Goal: Task Accomplishment & Management: Use online tool/utility

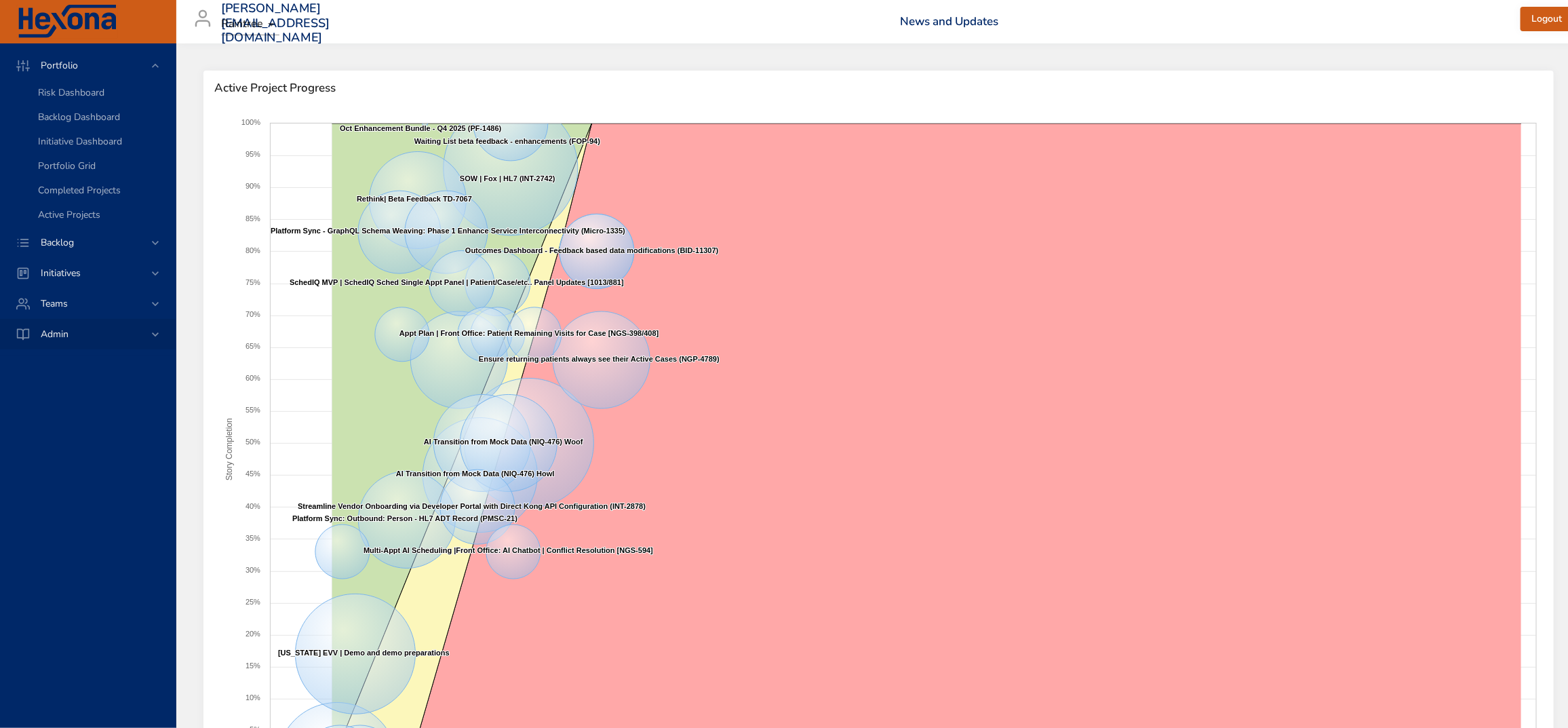
click at [71, 236] on span "Backlog" at bounding box center [56, 242] width 55 height 13
click at [79, 117] on span "Backlog Details" at bounding box center [70, 124] width 65 height 13
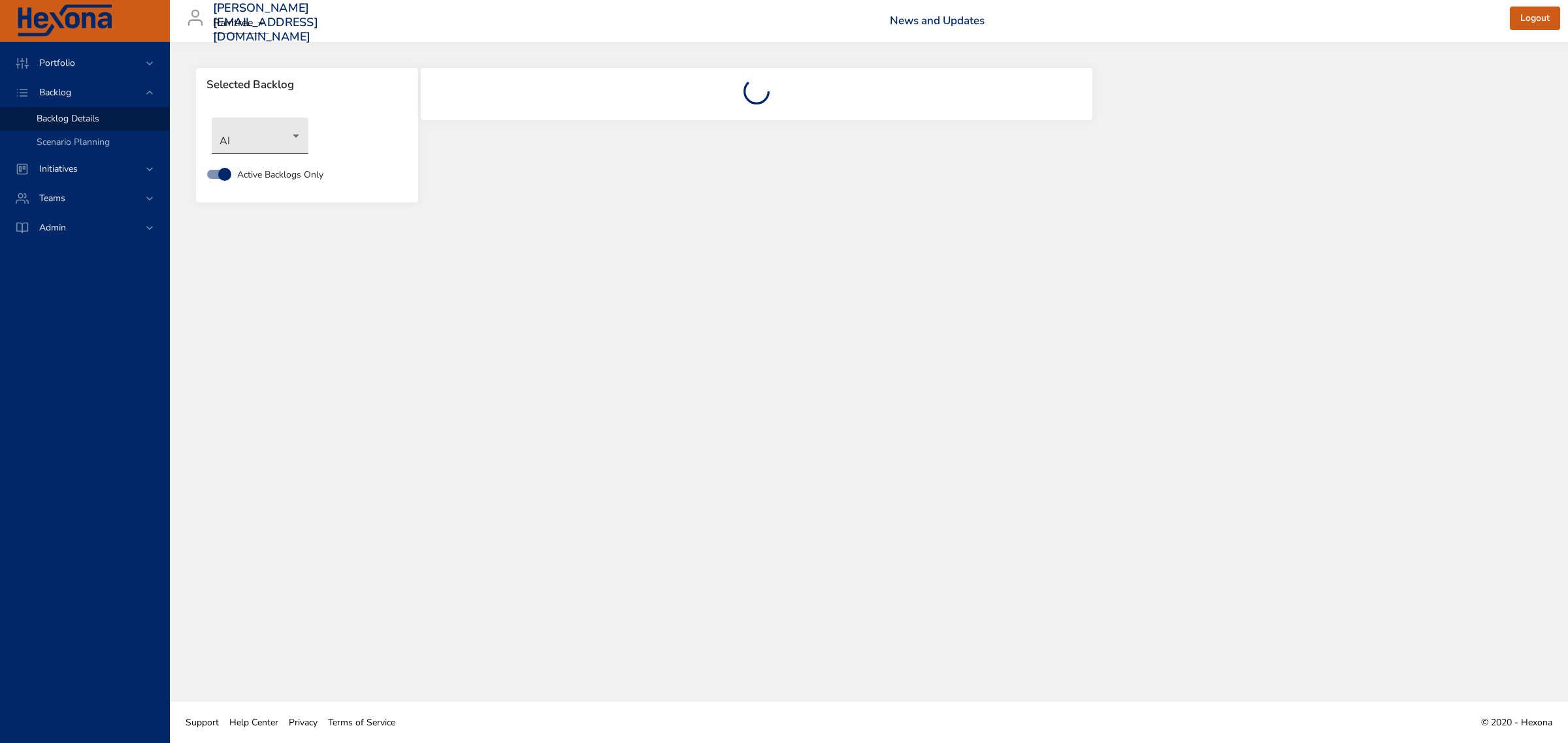
click at [304, 135] on body "Portfolio Backlog Backlog Details Scenario Planning Initiatives Teams Admin [PE…" at bounding box center [784, 371] width 1568 height 743
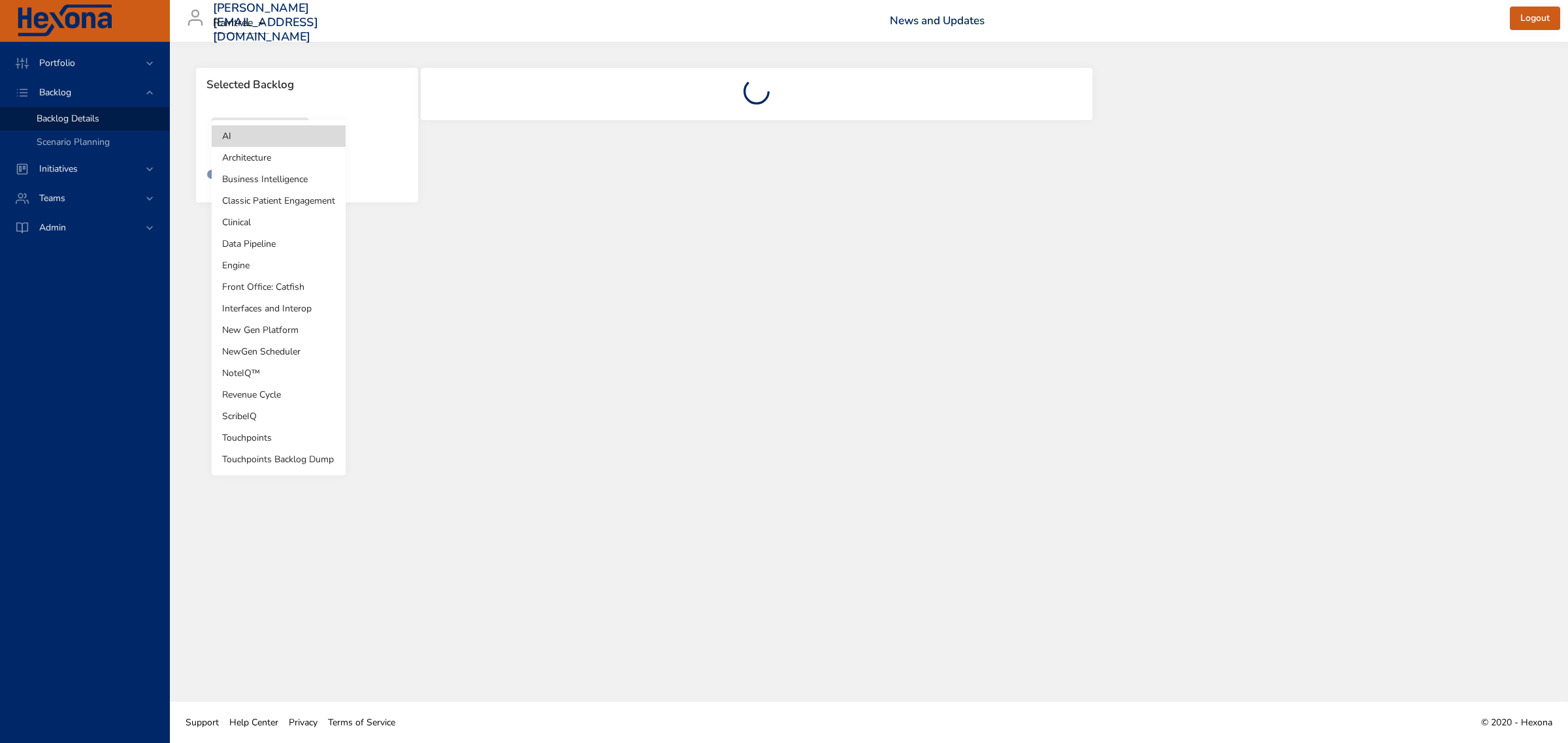
click at [261, 384] on li "Revenue Cycle" at bounding box center [278, 394] width 134 height 21
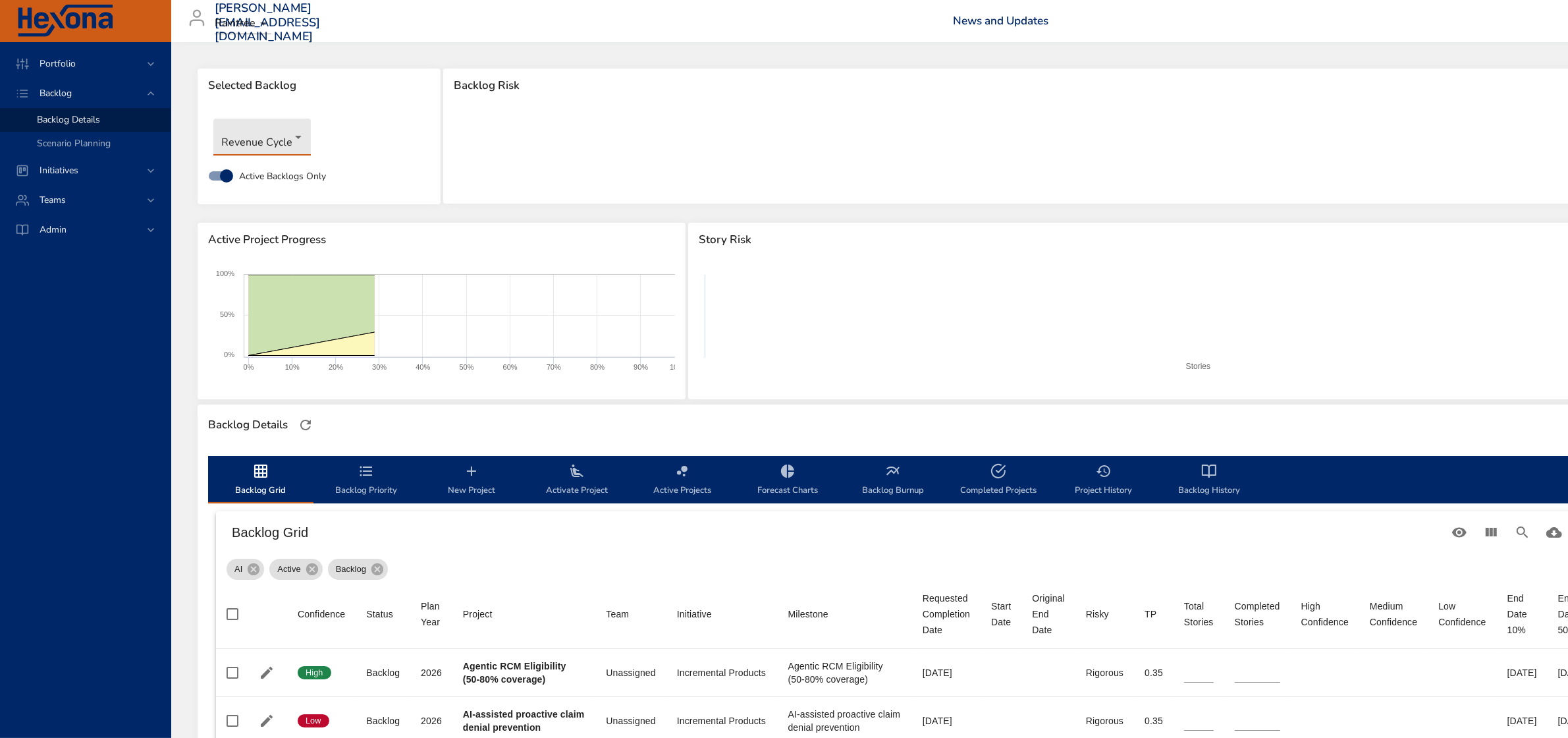
type input "*"
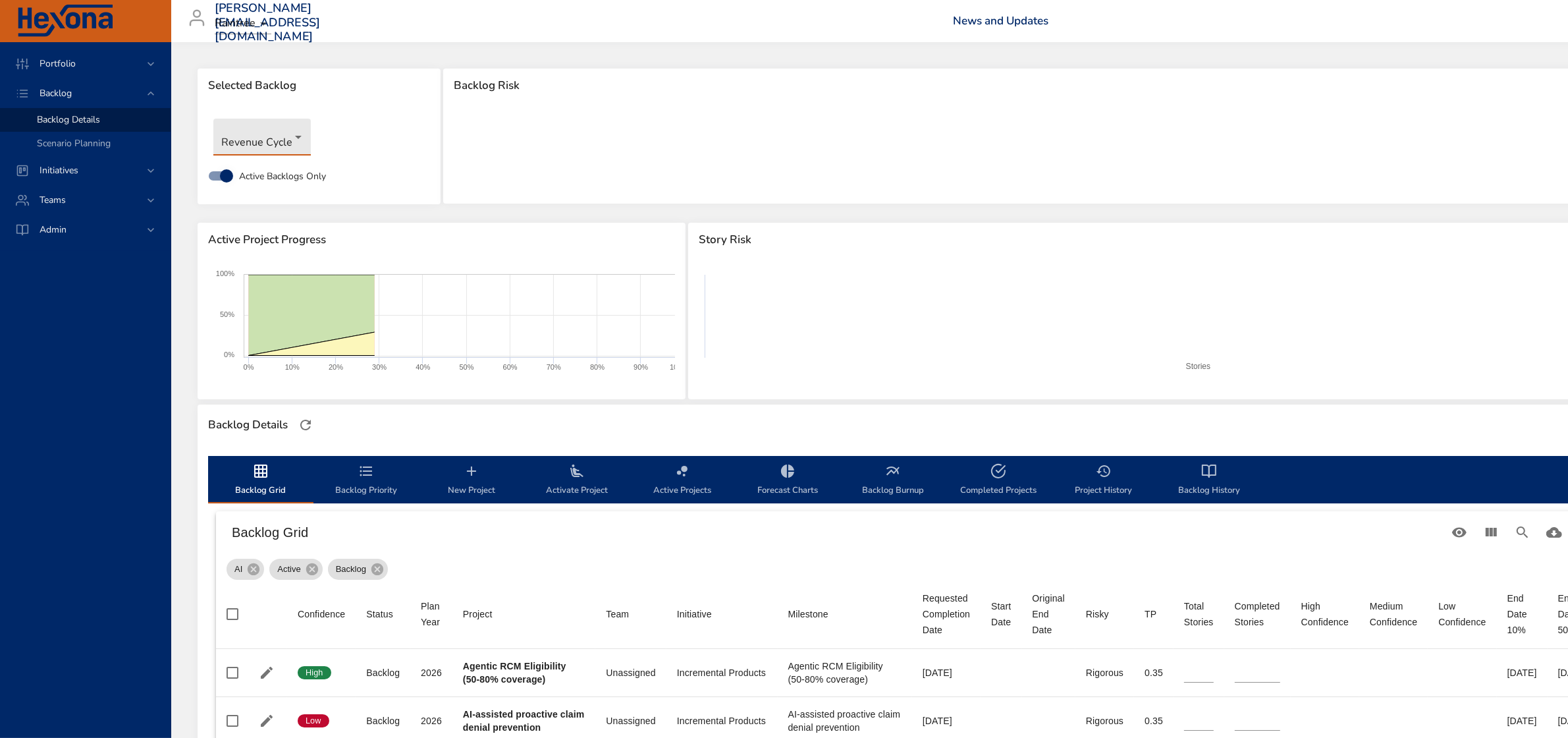
type input "*"
type input "**"
type input "*"
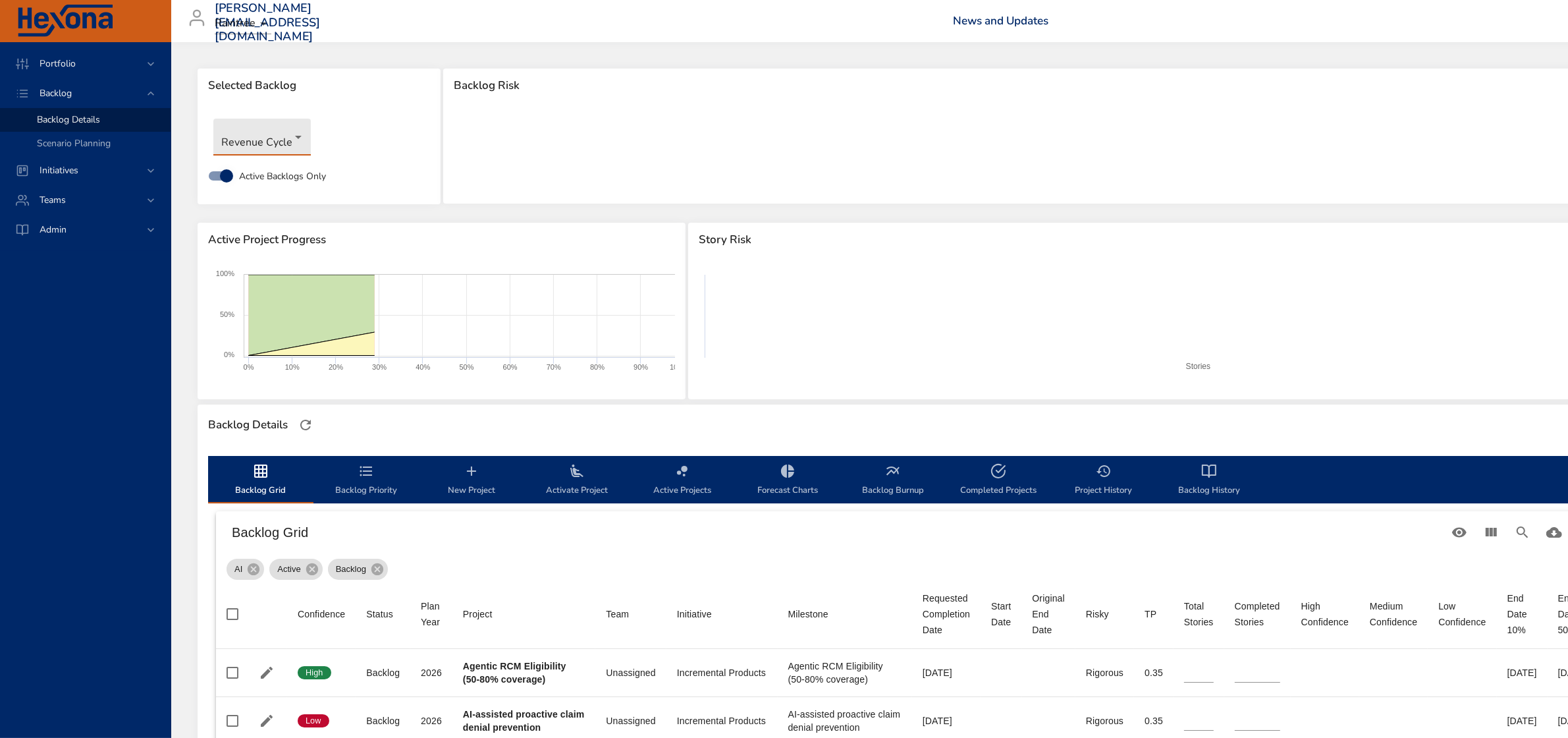
type input "*"
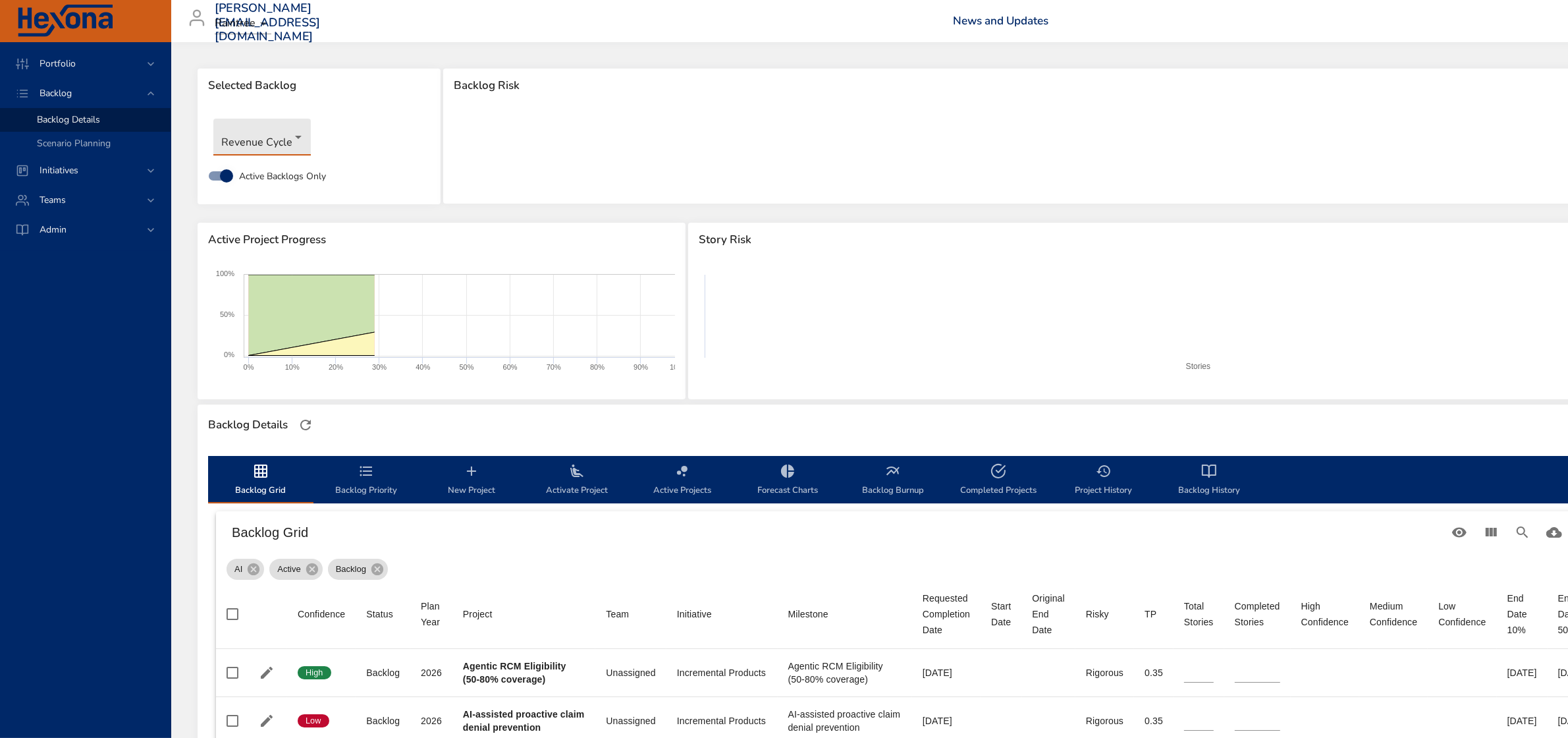
type input "*"
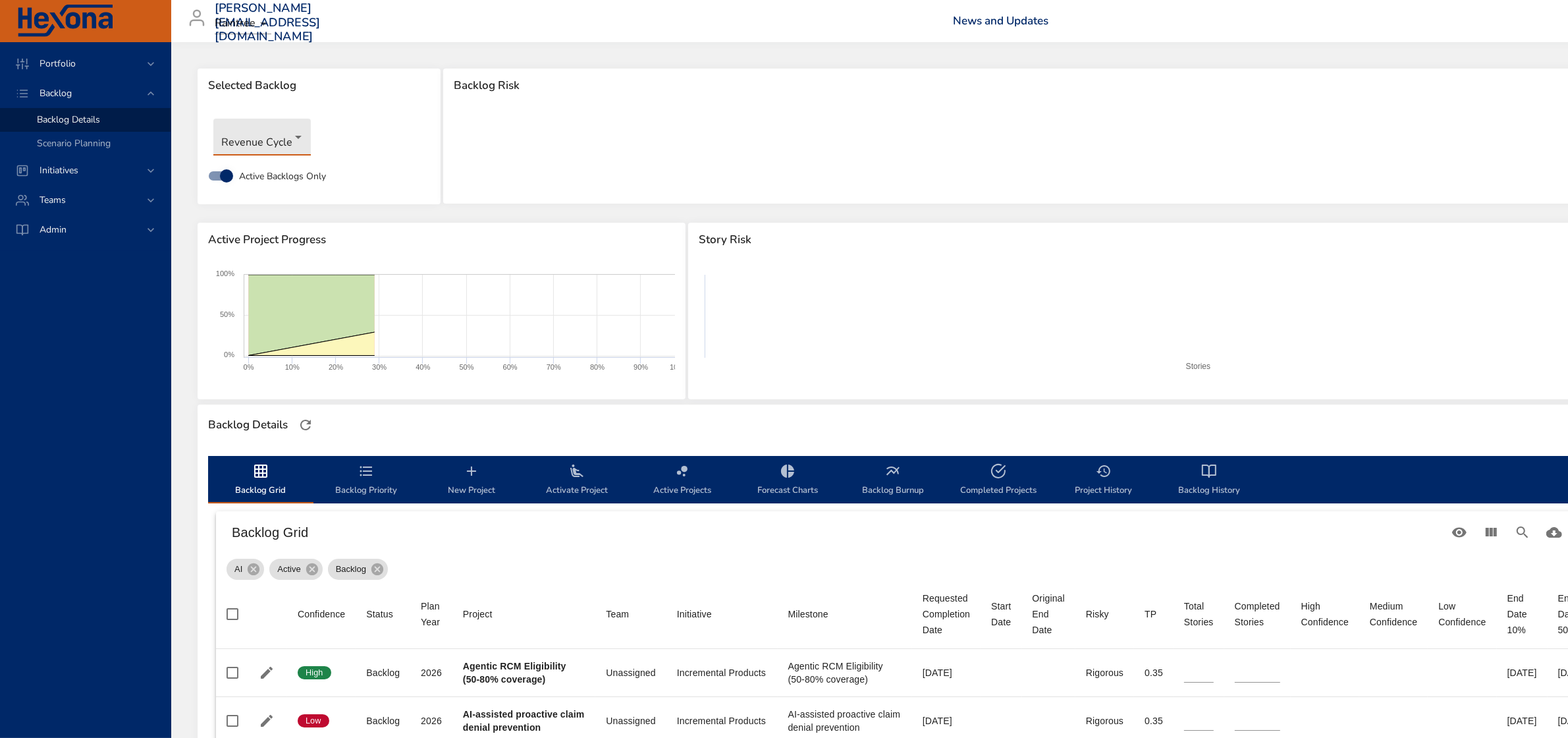
type input "*"
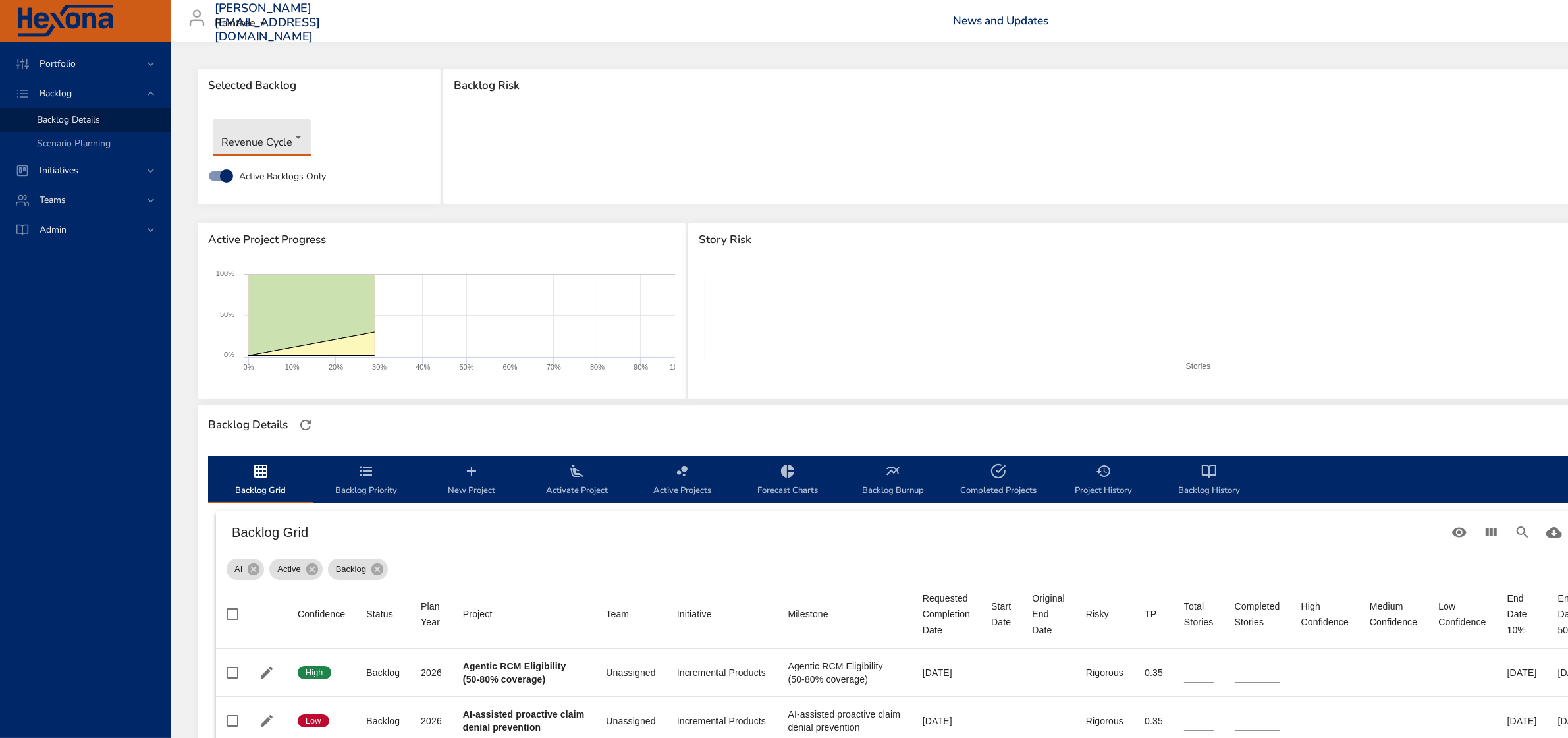
type input "*"
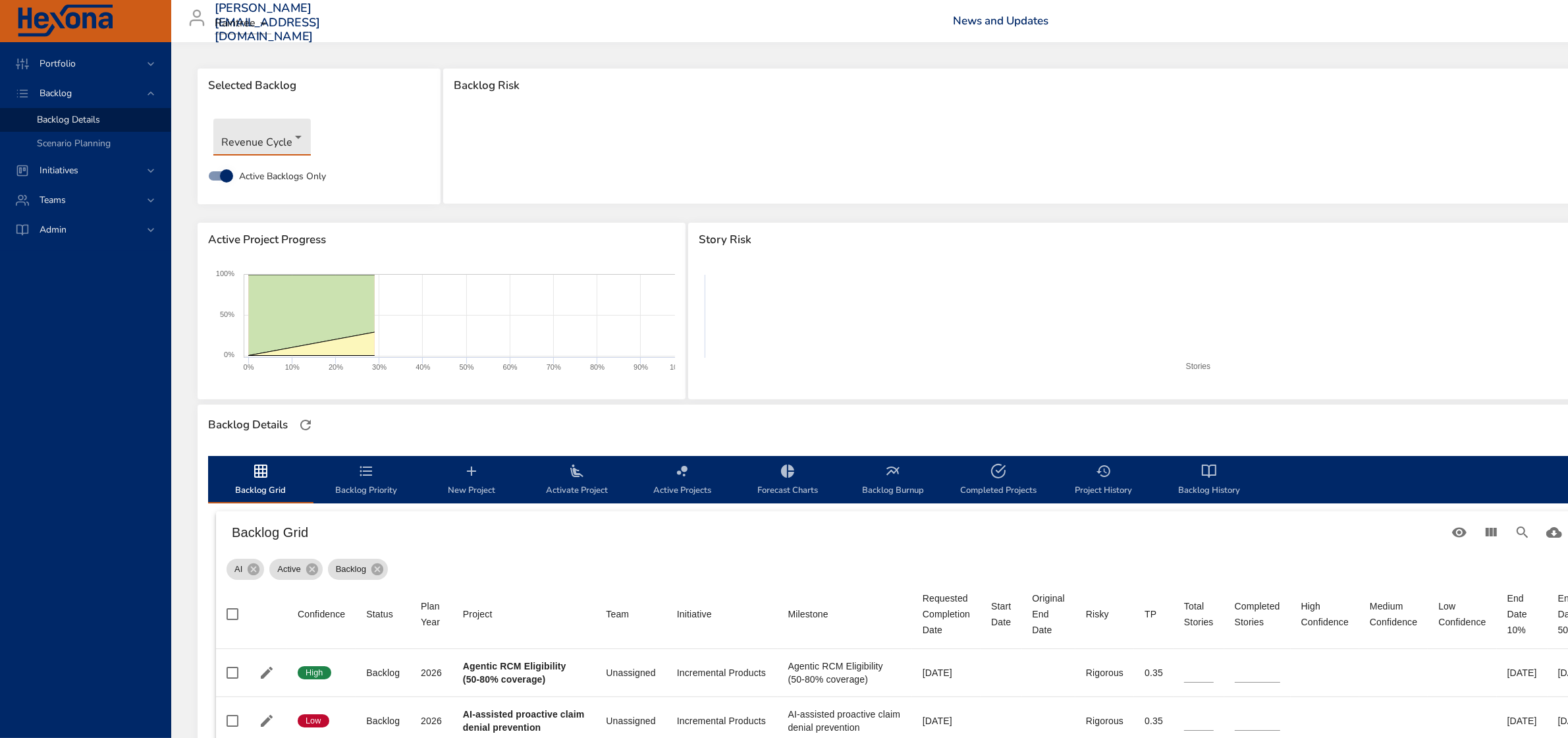
type input "**"
type input "*"
type input "**"
type input "*"
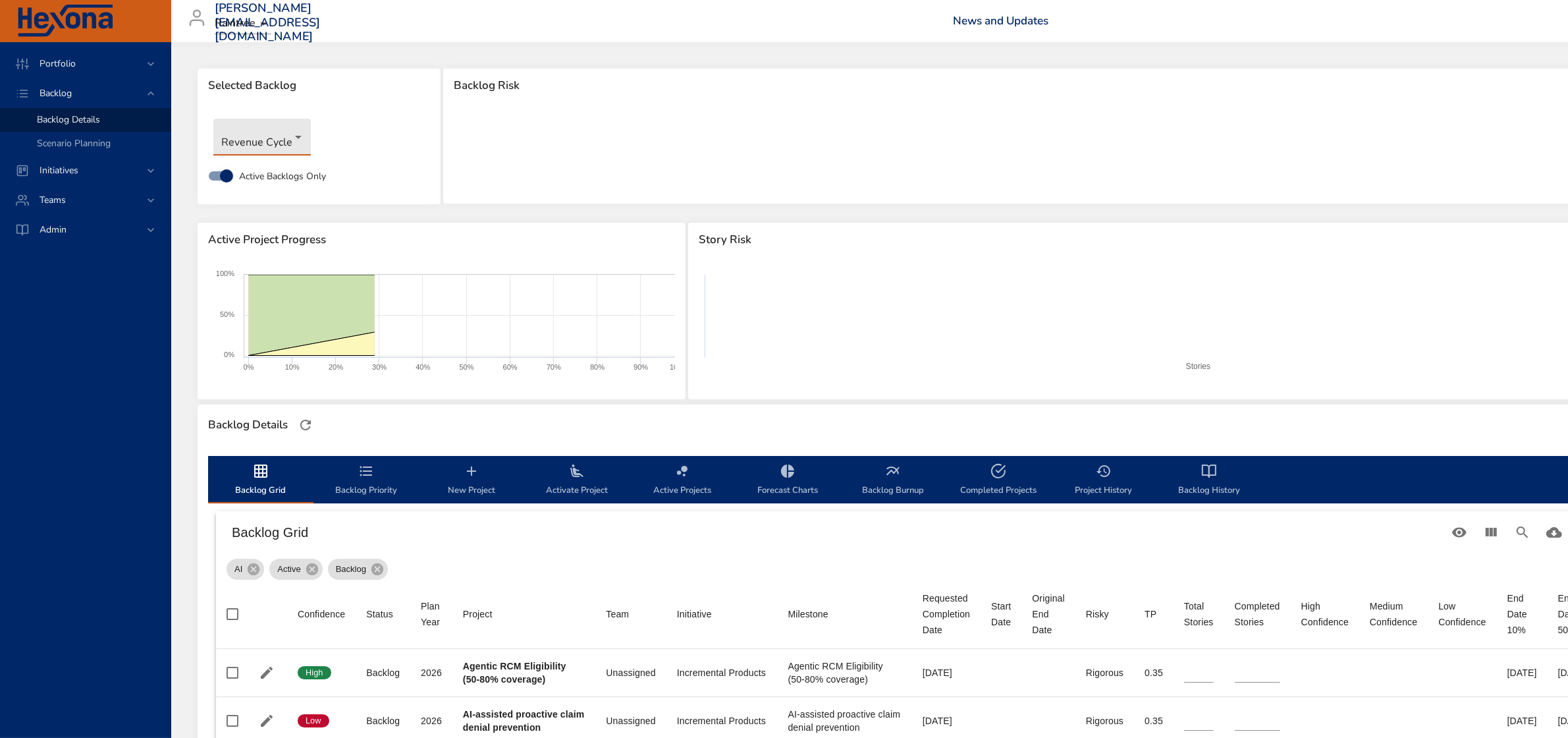
type input "*"
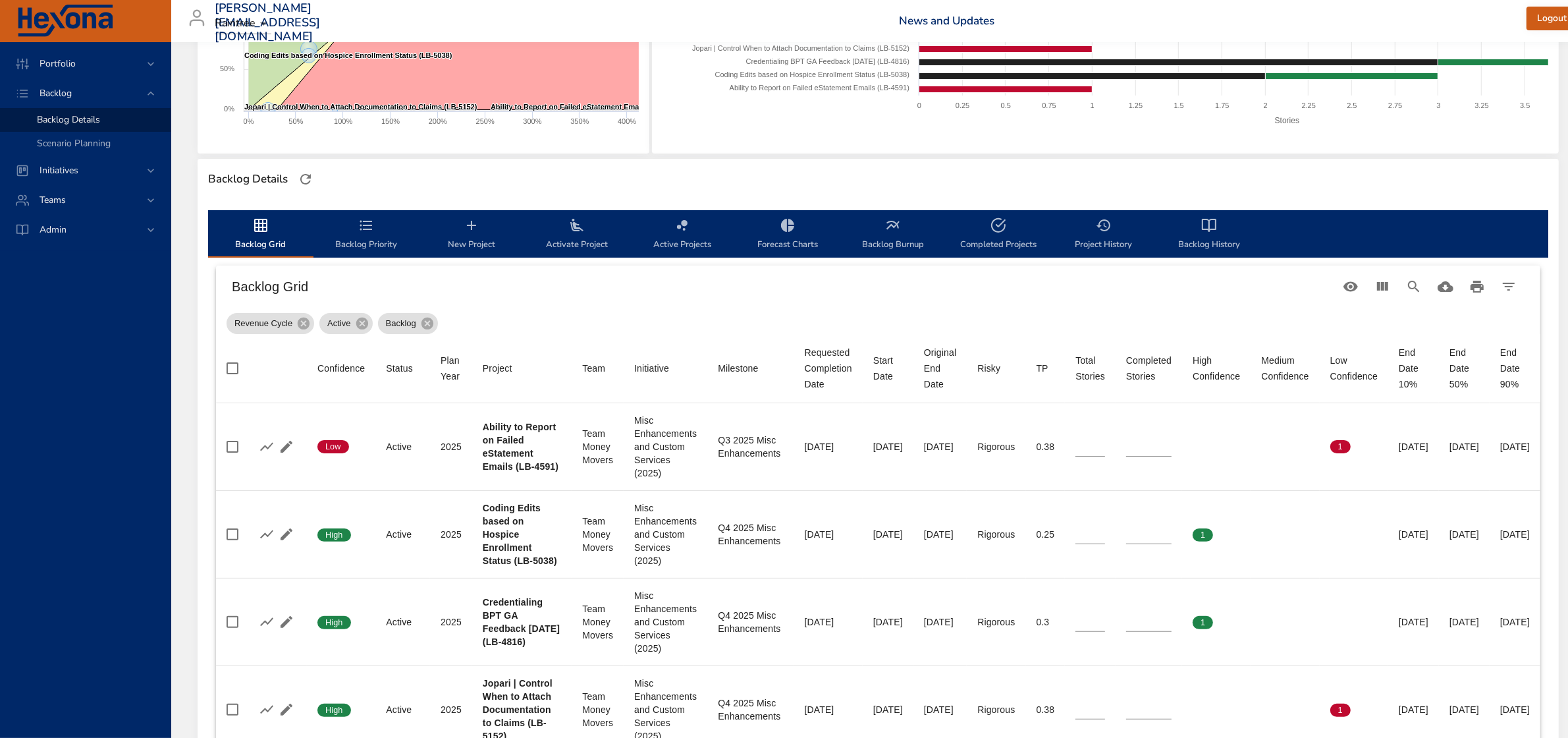
scroll to position [247, 0]
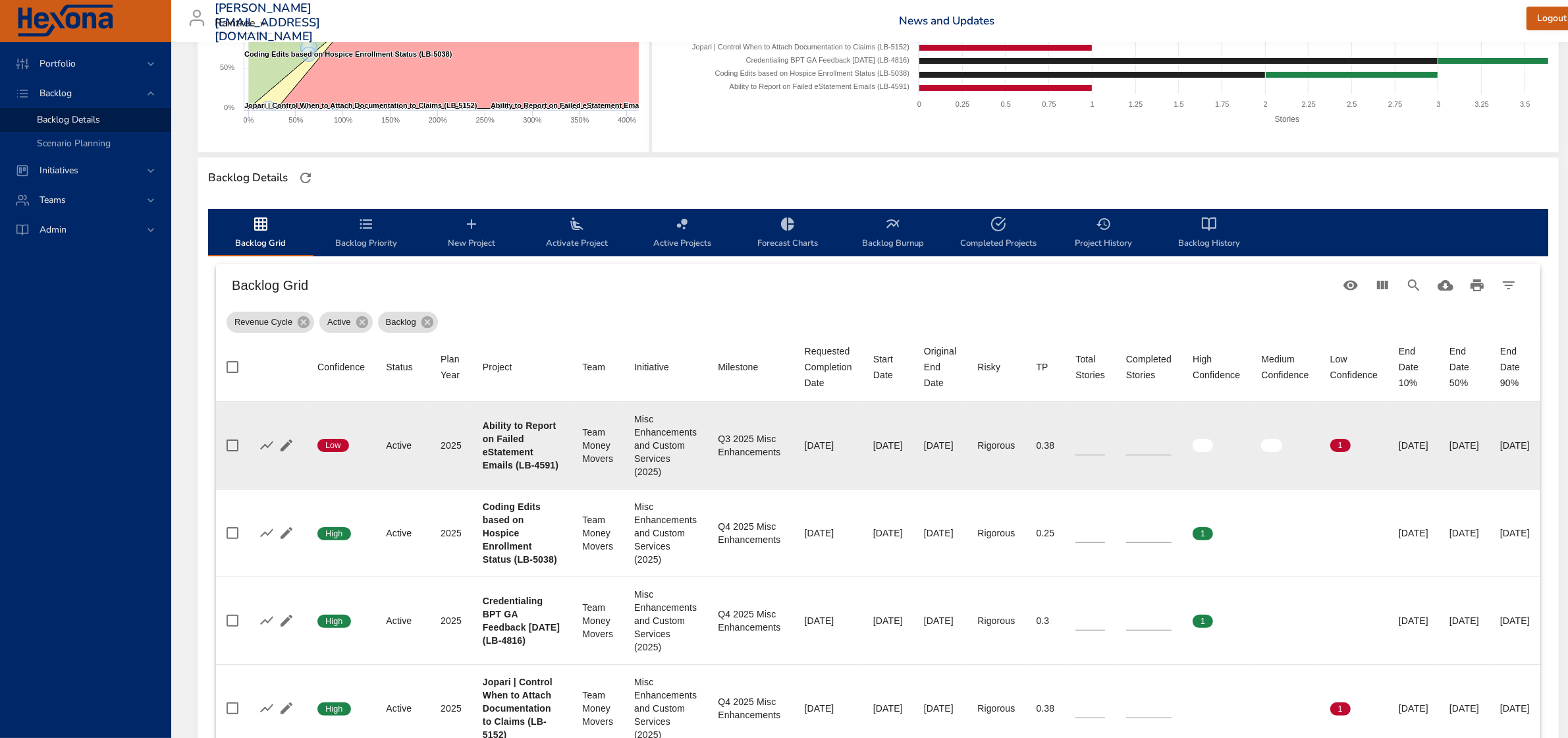
click at [488, 421] on b "Ability to Report on Failed eStatement Emails (LB-4591)" at bounding box center [520, 445] width 75 height 50
drag, startPoint x: 485, startPoint y: 419, endPoint x: 511, endPoint y: 453, distance: 42.8
click at [511, 453] on b "Ability to Report on Failed eStatement Emails (LB-4591)" at bounding box center [520, 445] width 75 height 50
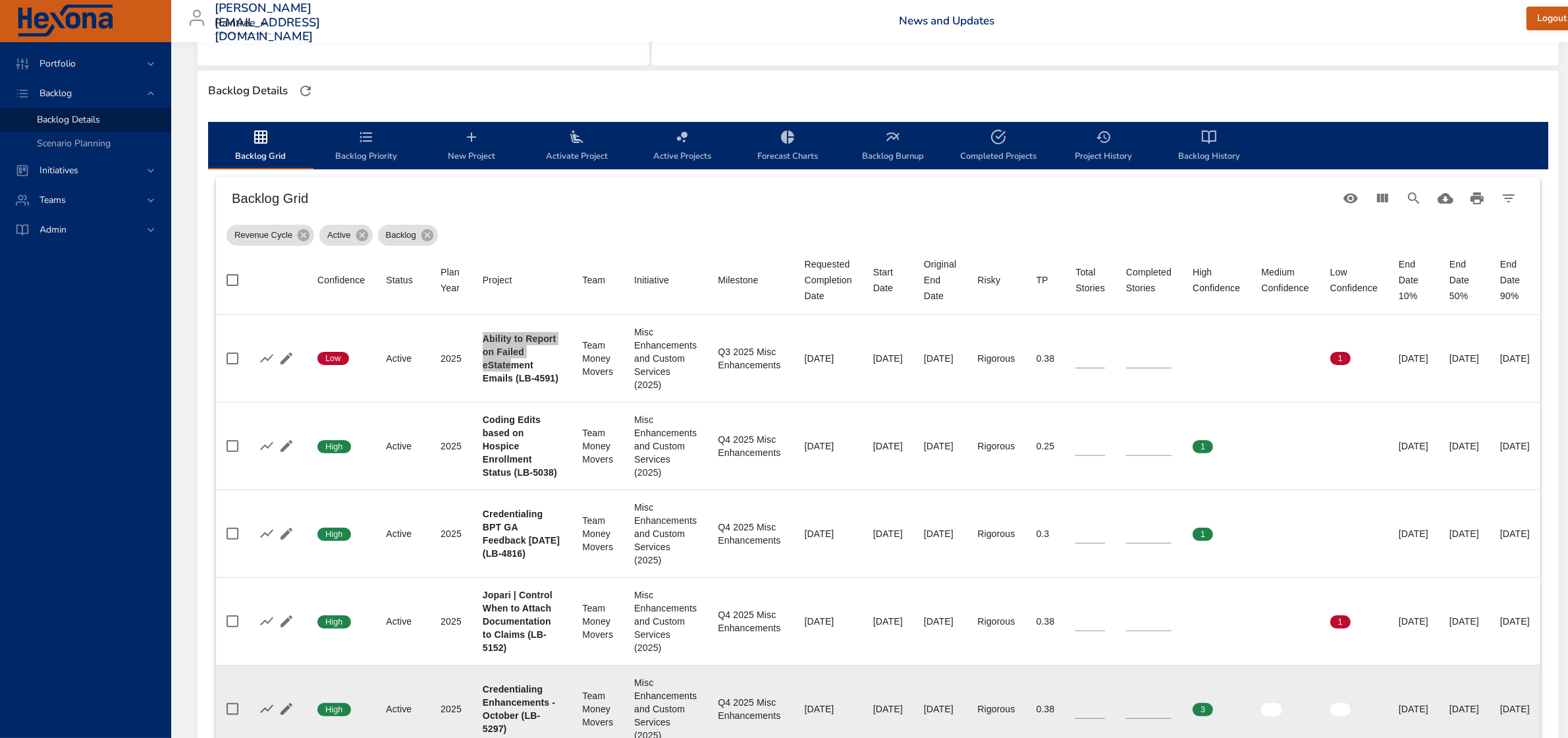
scroll to position [329, 0]
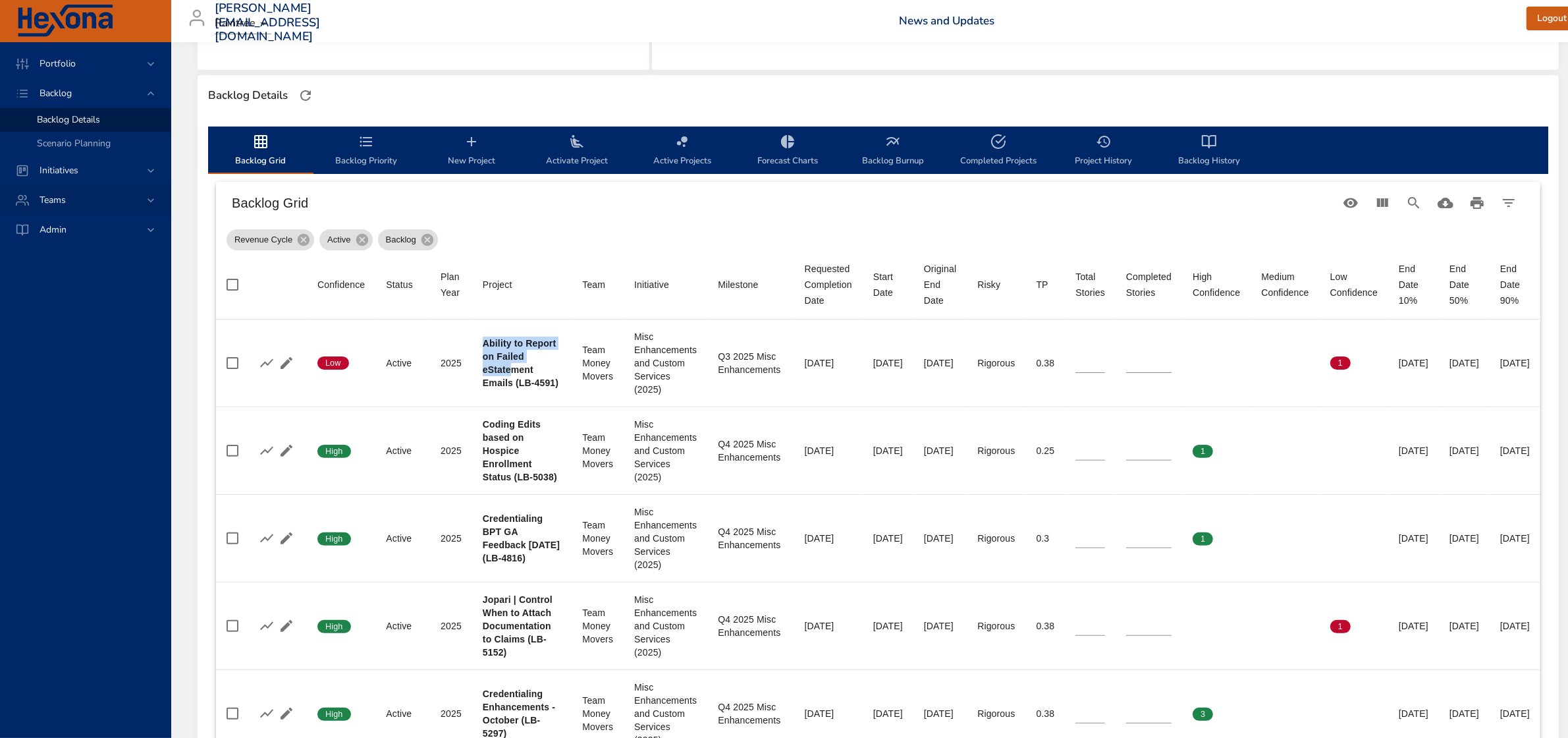
click at [56, 200] on span "Teams" at bounding box center [52, 200] width 48 height 13
click at [57, 179] on span "Dashboard" at bounding box center [59, 179] width 45 height 13
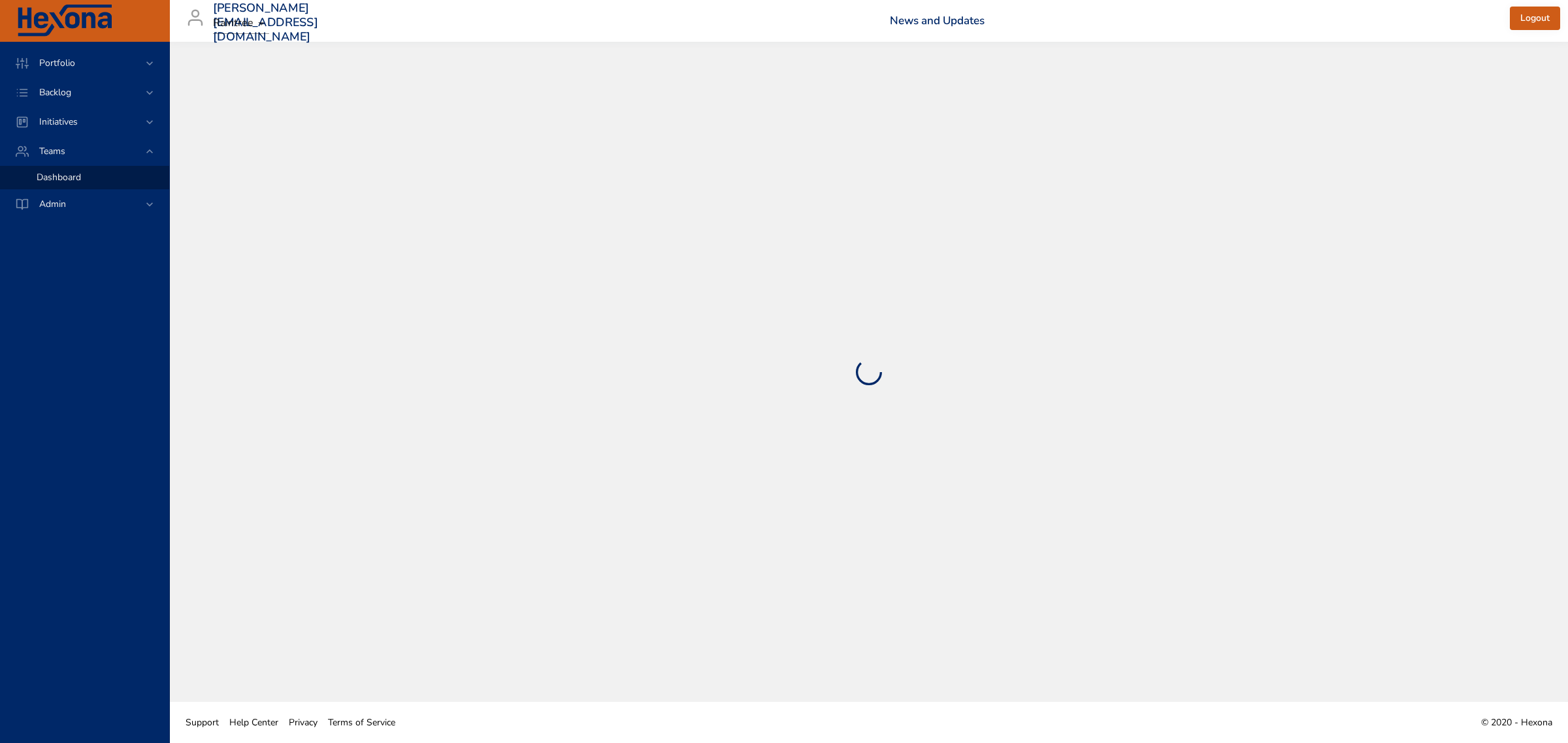
select select "***"
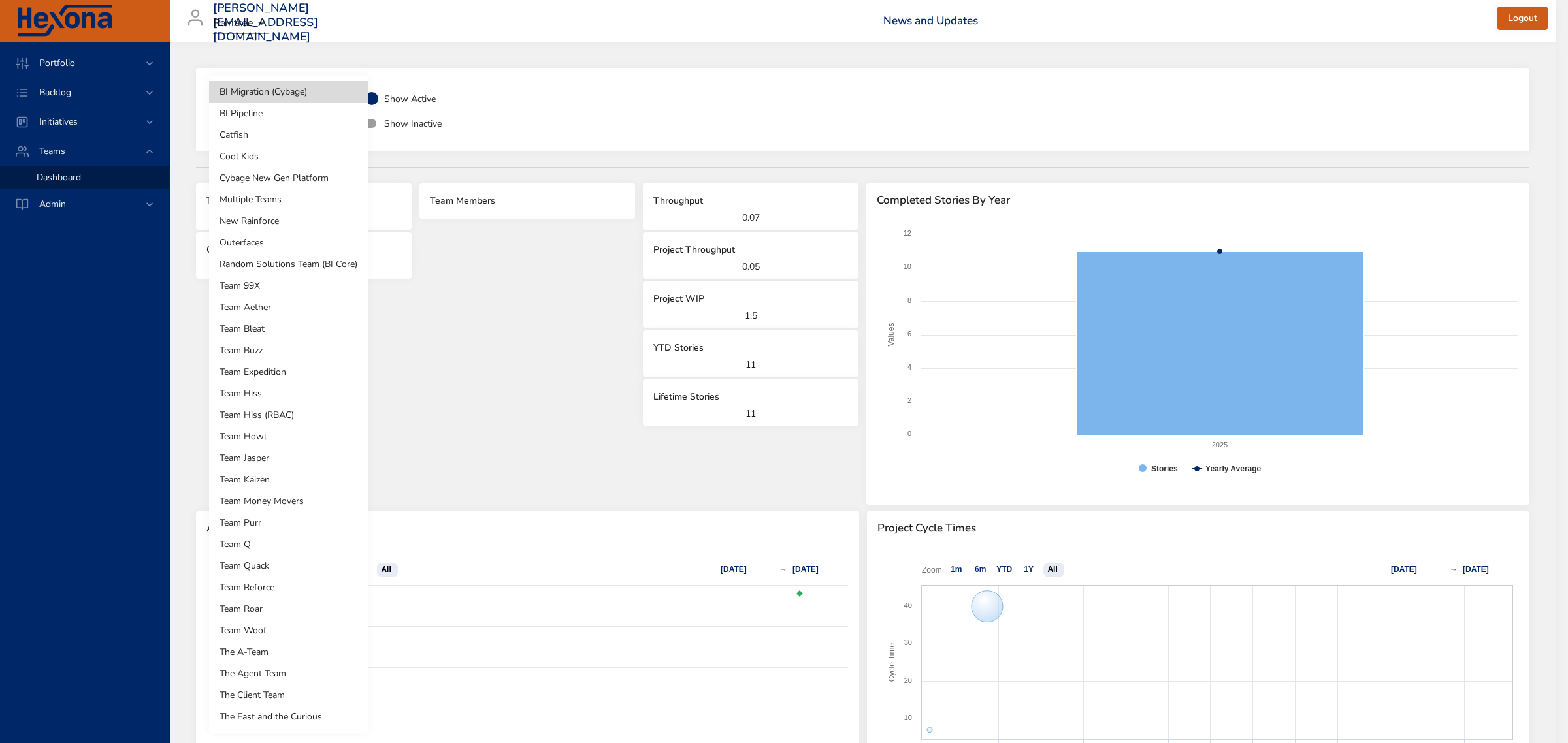
click at [281, 124] on body "**********" at bounding box center [784, 371] width 1568 height 743
click at [265, 504] on li "Team Money Movers" at bounding box center [288, 500] width 158 height 21
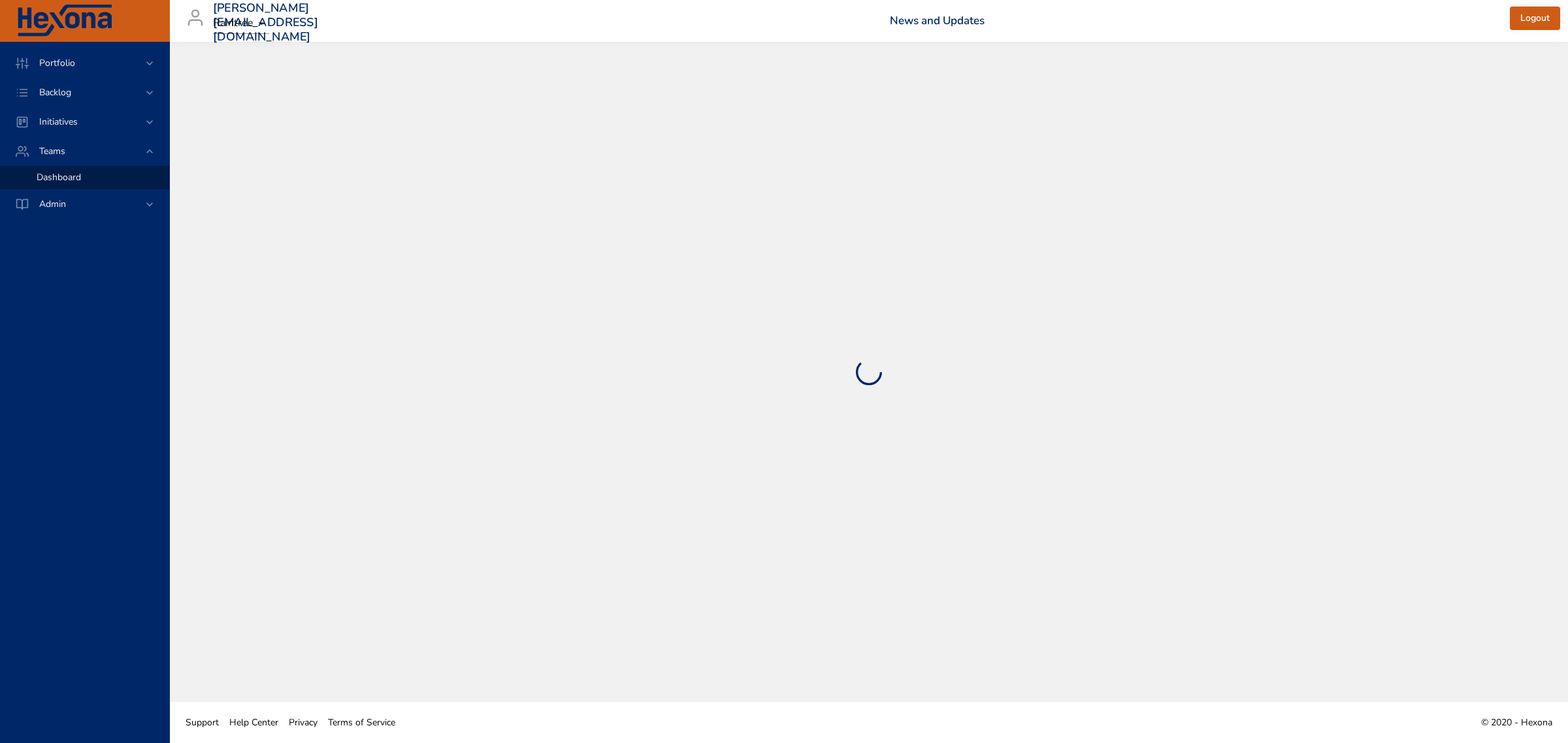
select select "***"
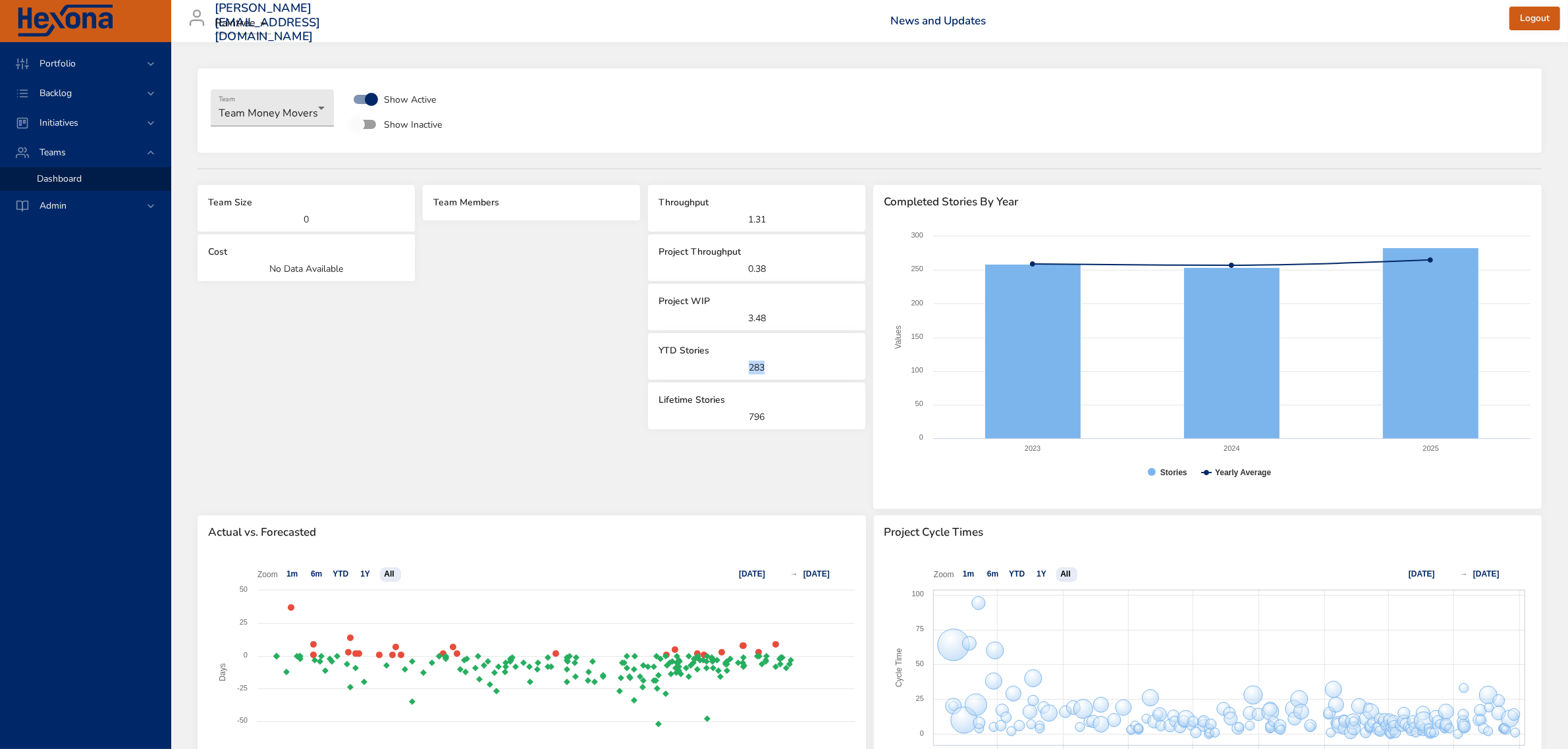
drag, startPoint x: 745, startPoint y: 364, endPoint x: 785, endPoint y: 366, distance: 40.0
click at [785, 366] on p "283" at bounding box center [757, 367] width 196 height 14
drag, startPoint x: 742, startPoint y: 268, endPoint x: 791, endPoint y: 268, distance: 49.0
click at [791, 268] on p "0.38" at bounding box center [757, 268] width 196 height 14
click at [71, 92] on span "Backlog" at bounding box center [55, 93] width 53 height 13
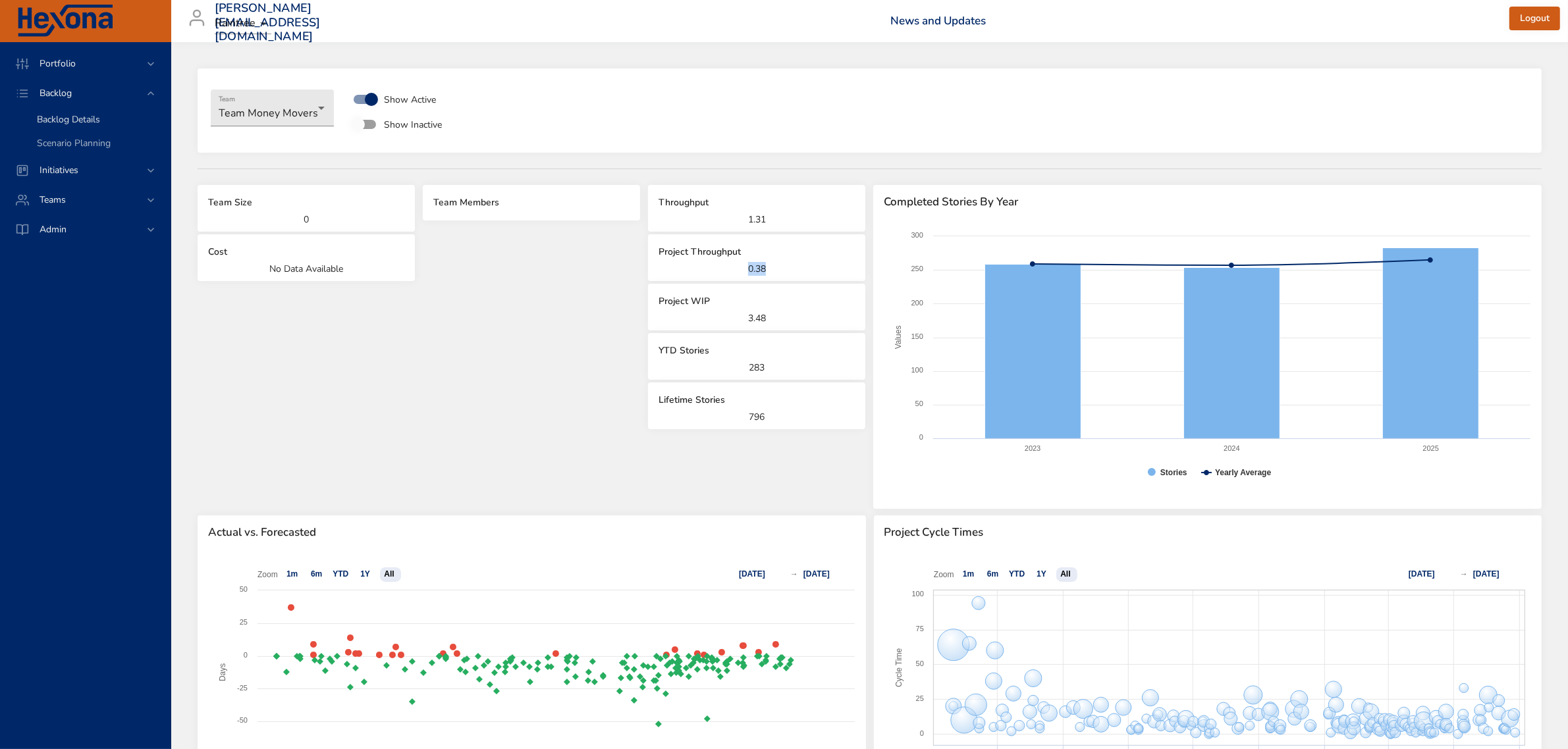
click at [79, 116] on span "Backlog Details" at bounding box center [68, 120] width 64 height 13
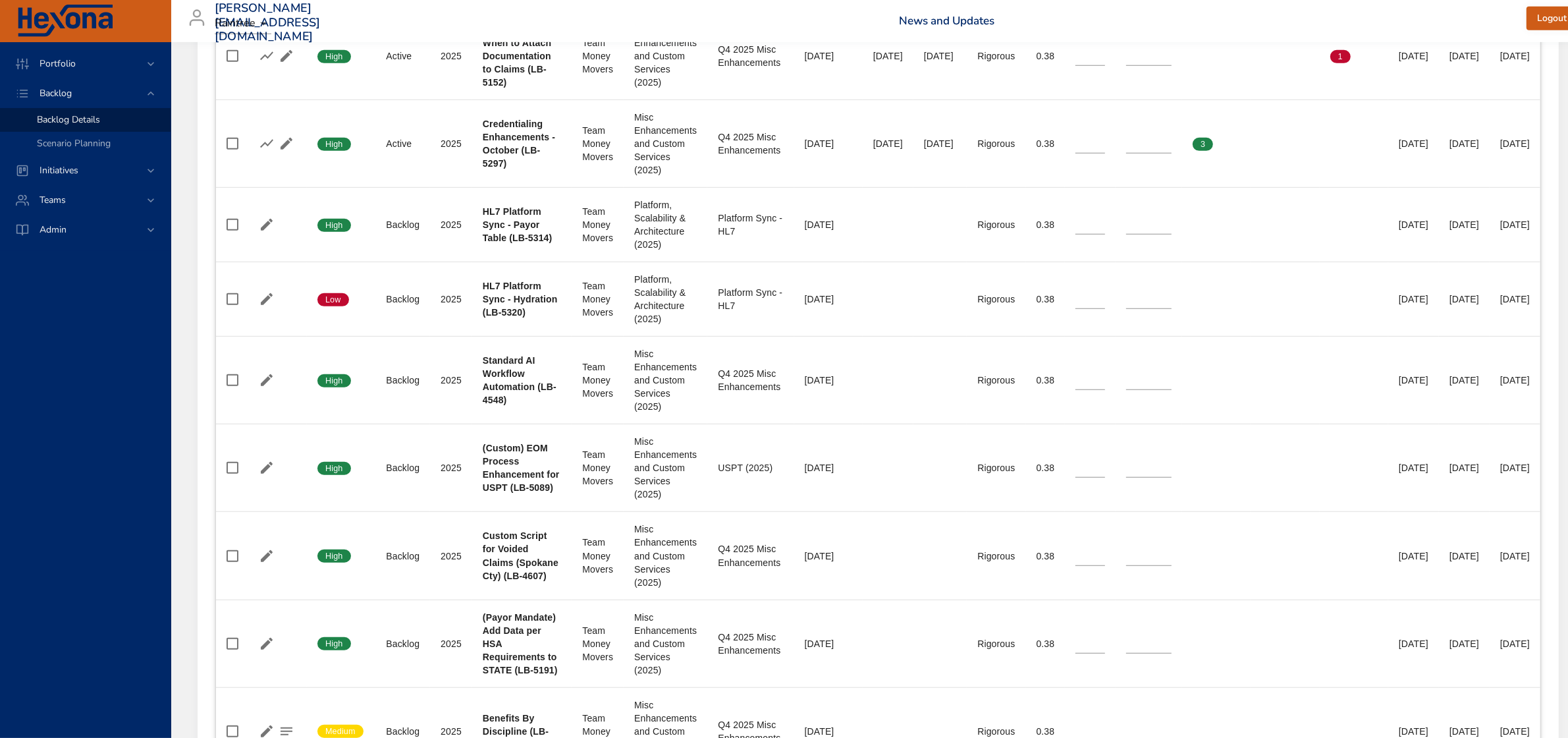
scroll to position [906, 0]
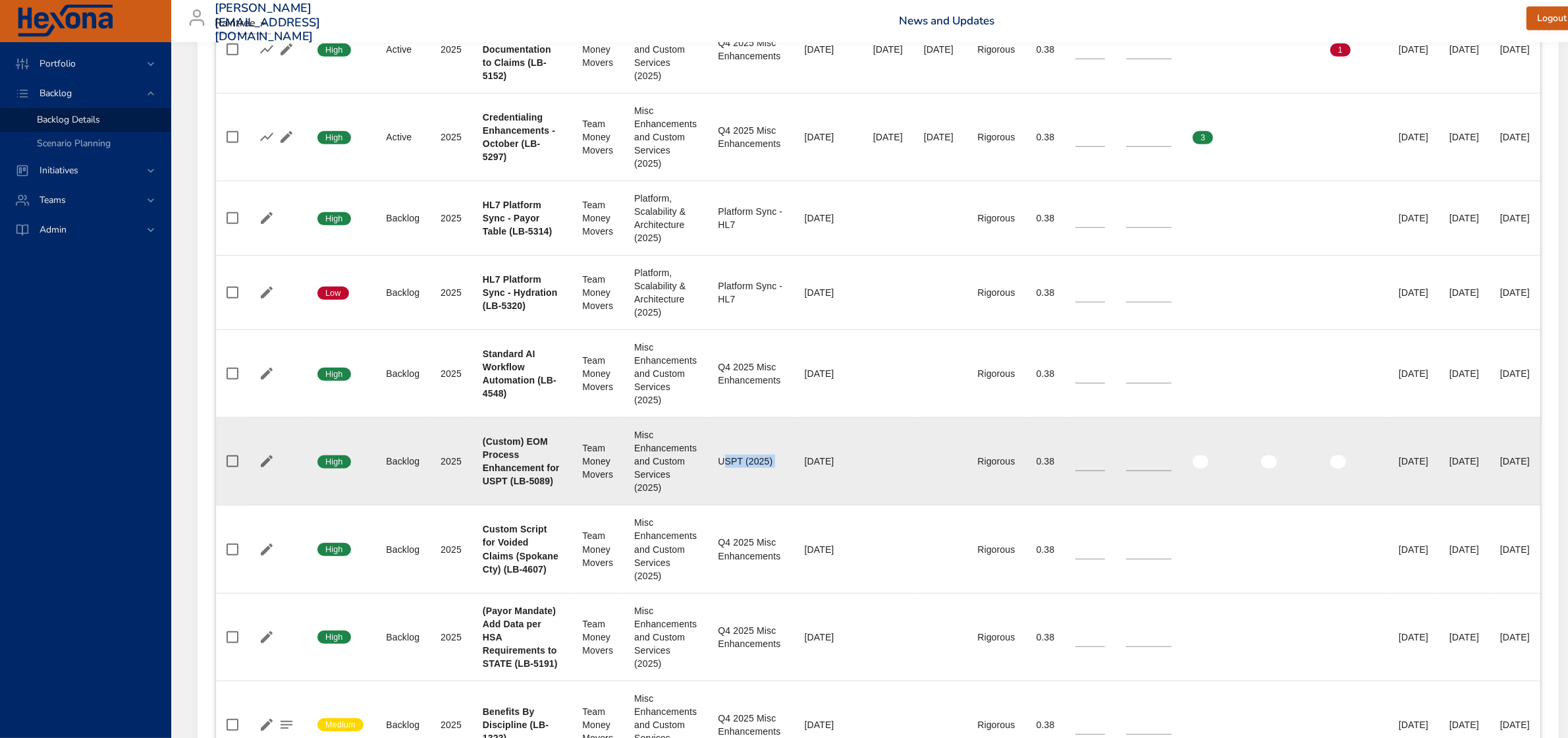
drag, startPoint x: 712, startPoint y: 487, endPoint x: 784, endPoint y: 493, distance: 72.2
click at [784, 493] on tr "Confidence High Status Backlog Plan Year [DATE] Project (Custom) EOM Process En…" at bounding box center [878, 461] width 1325 height 87
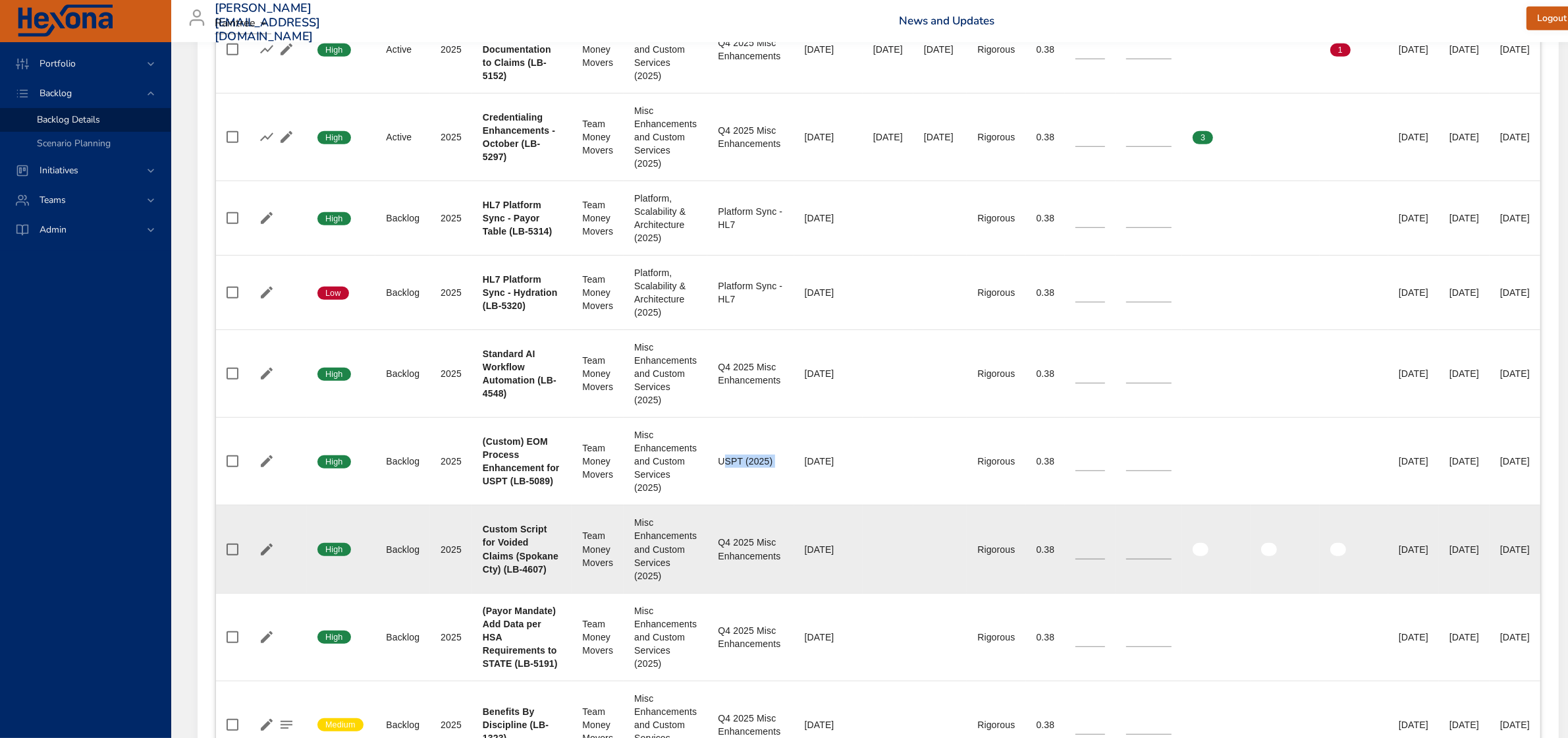
scroll to position [989, 0]
